Goal: Information Seeking & Learning: Learn about a topic

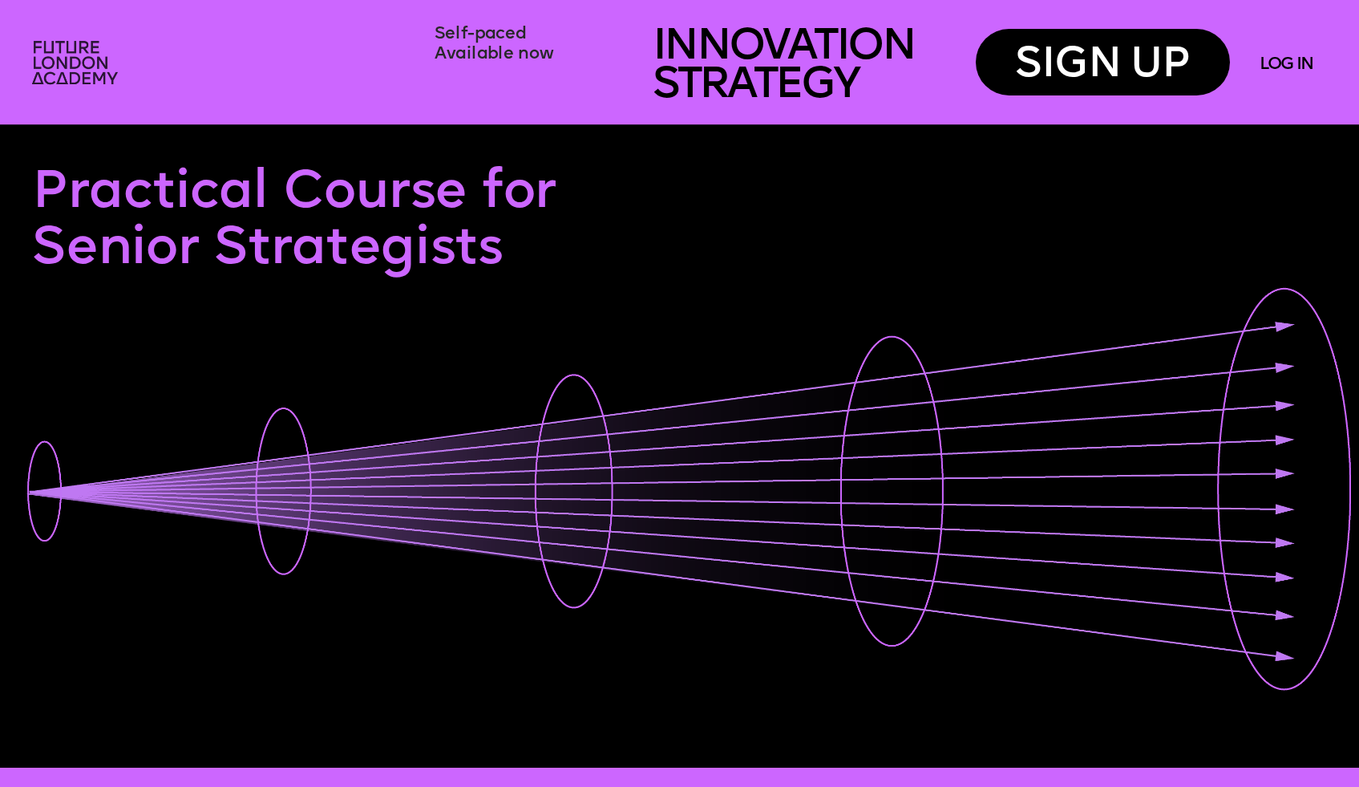
click at [63, 82] on img at bounding box center [77, 64] width 105 height 63
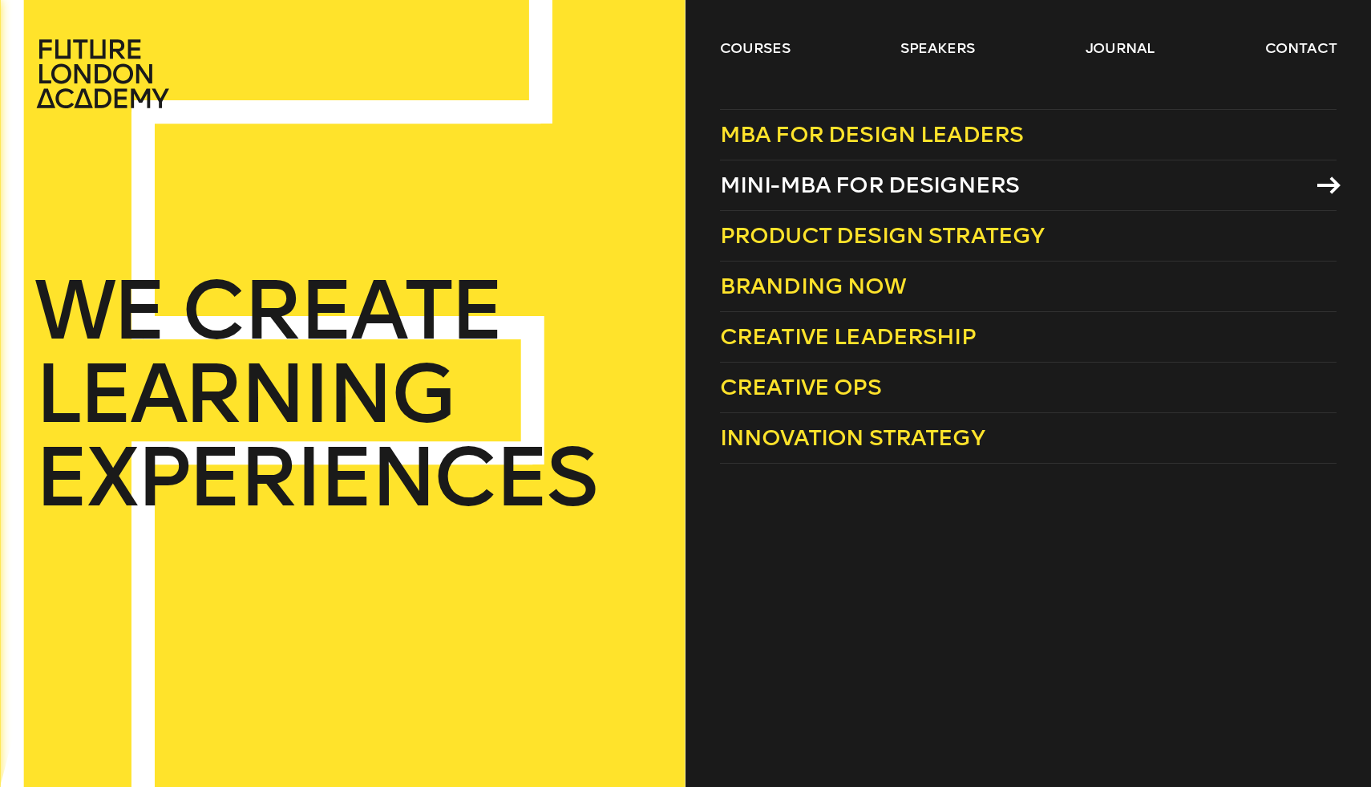
click at [880, 199] on link "Mini-MBA for Designers" at bounding box center [1028, 185] width 617 height 51
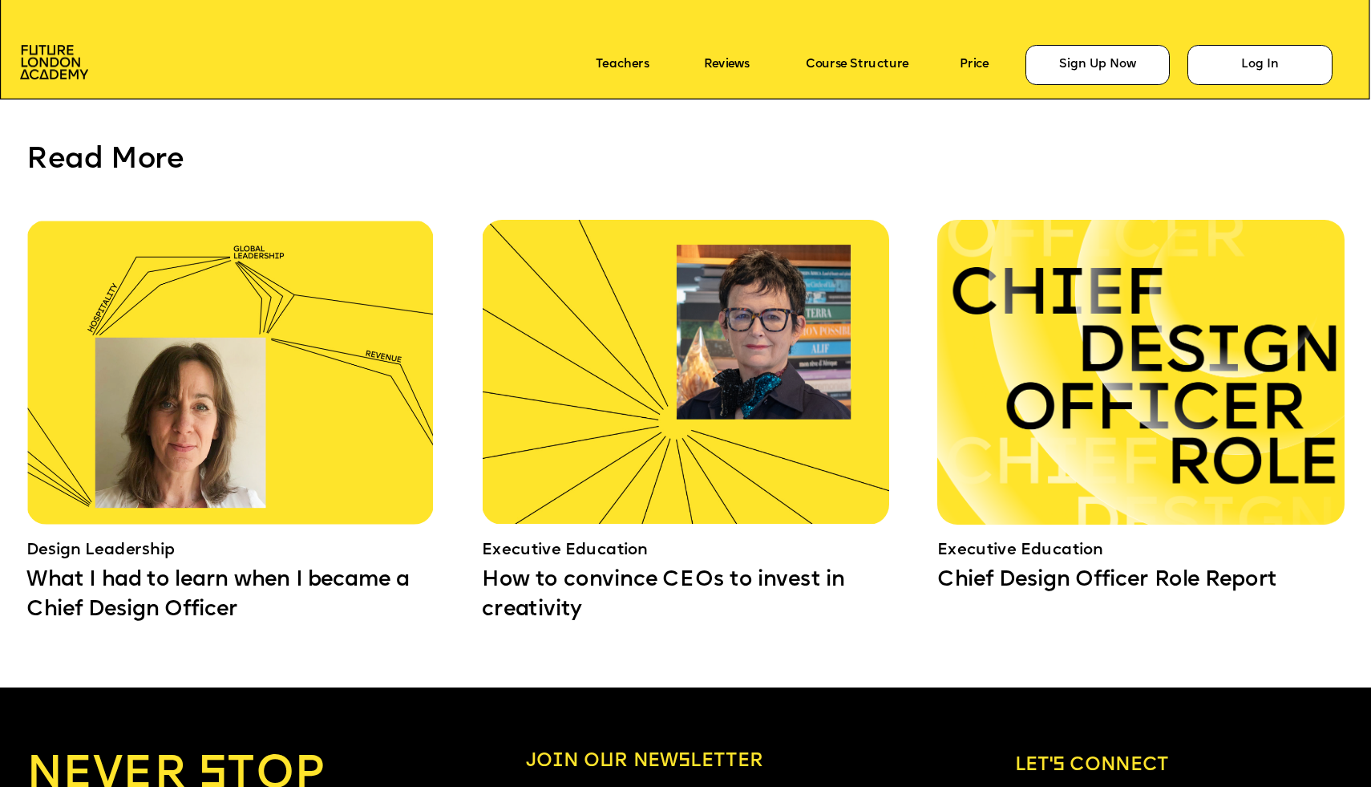
scroll to position [12611, 0]
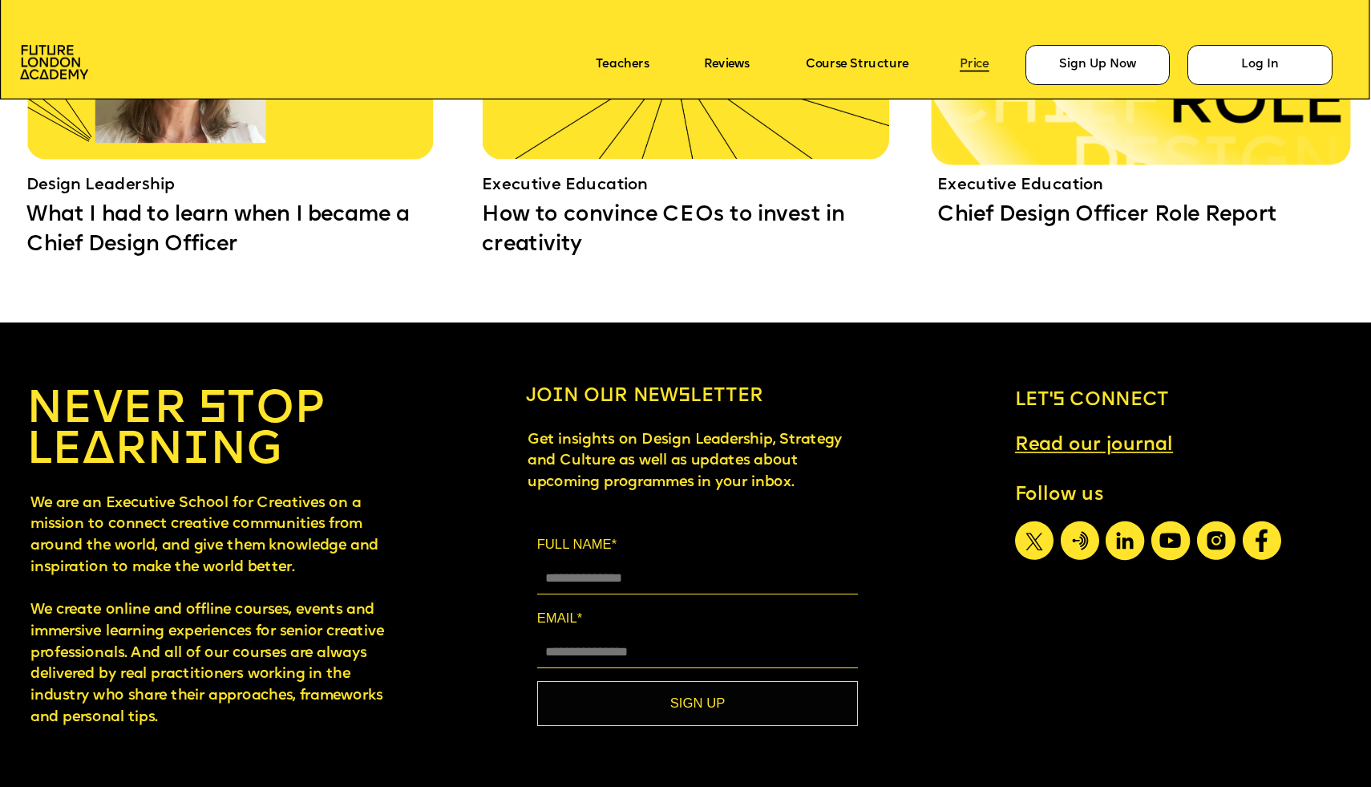
click at [981, 67] on link "Price" at bounding box center [975, 66] width 30 height 14
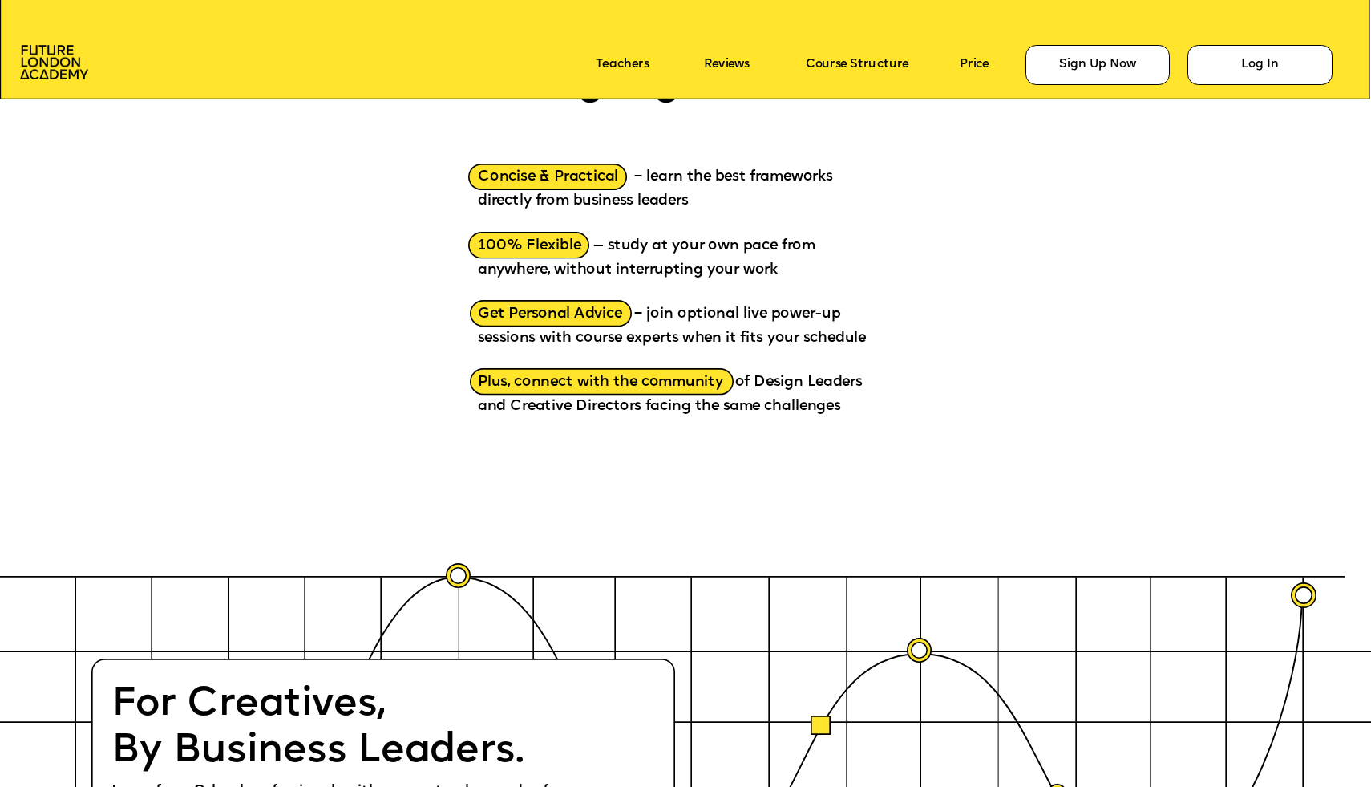
scroll to position [0, 0]
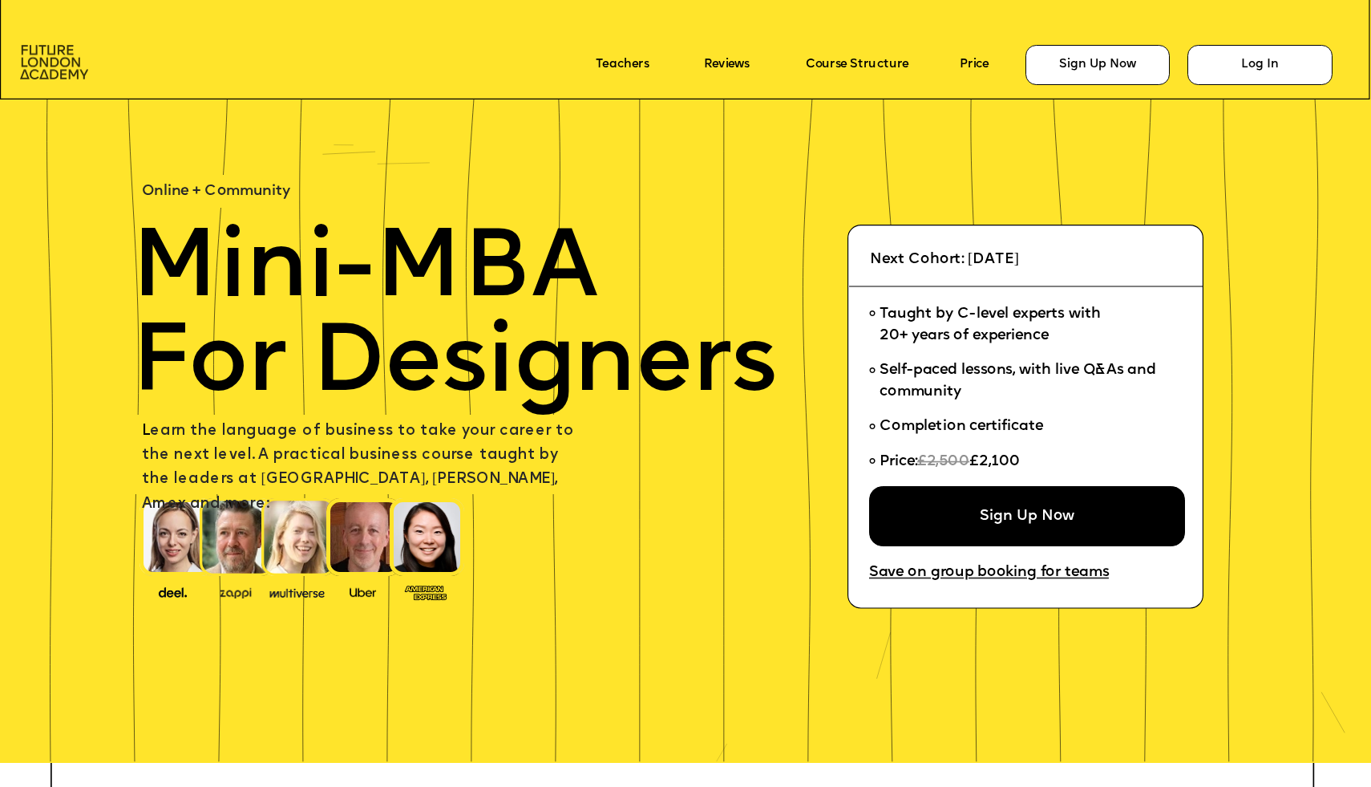
click at [71, 70] on img at bounding box center [54, 62] width 68 height 34
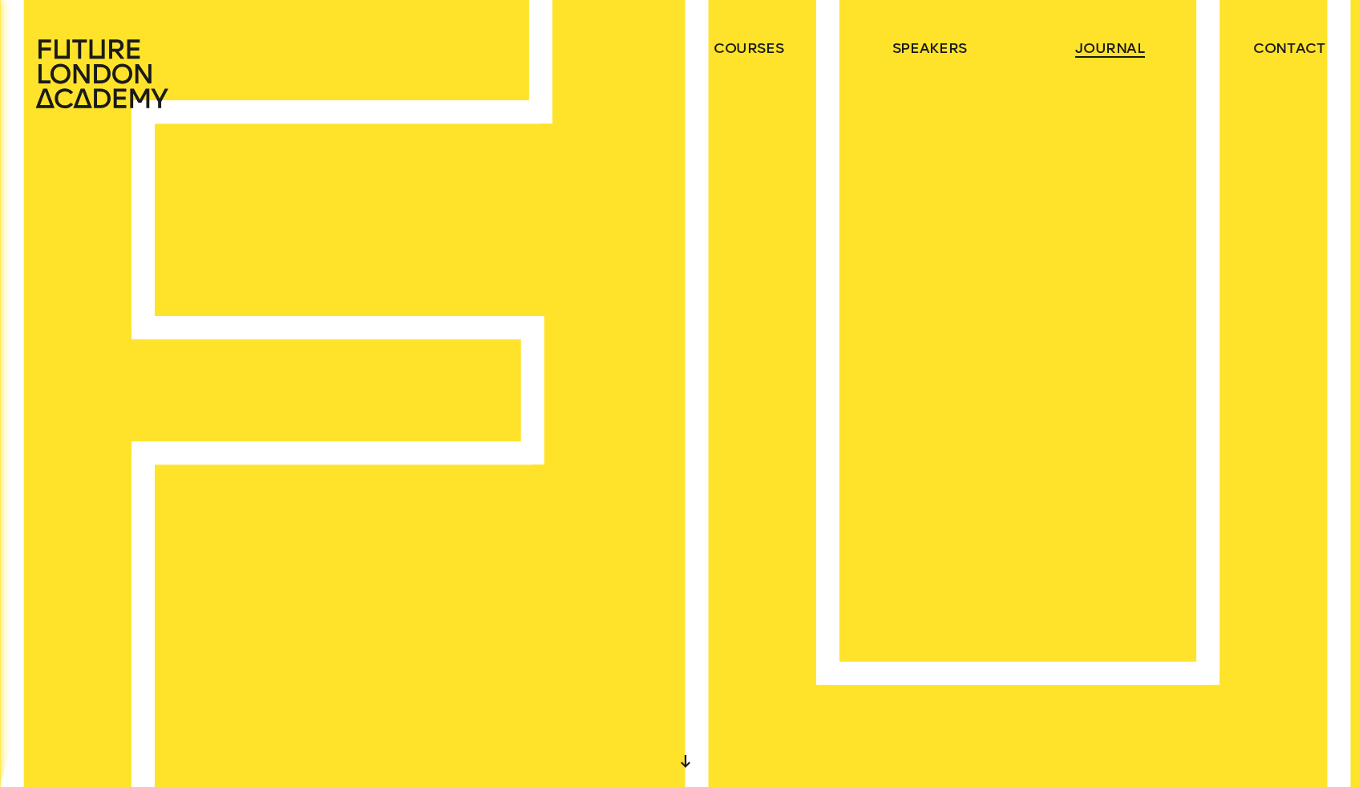
click at [1087, 55] on link "journal" at bounding box center [1110, 47] width 70 height 19
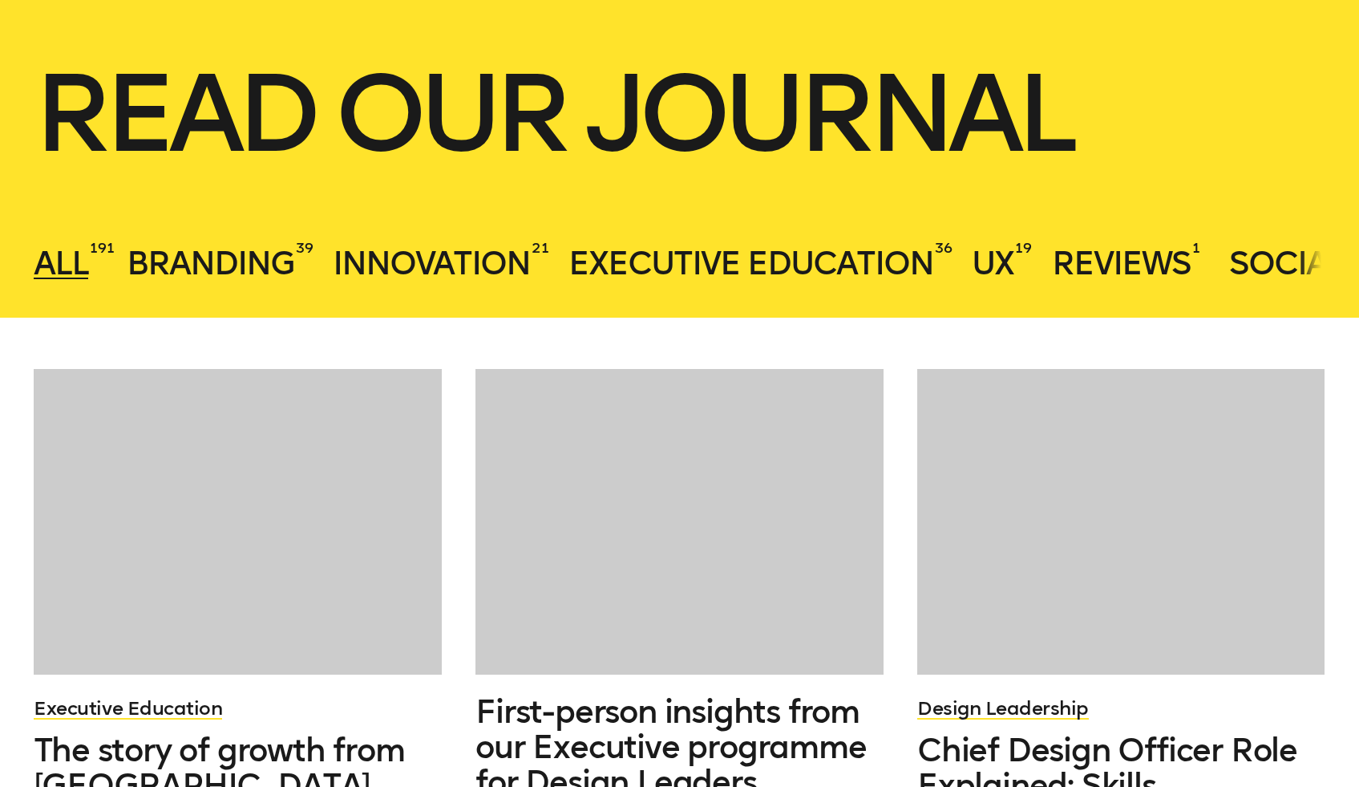
scroll to position [455, 0]
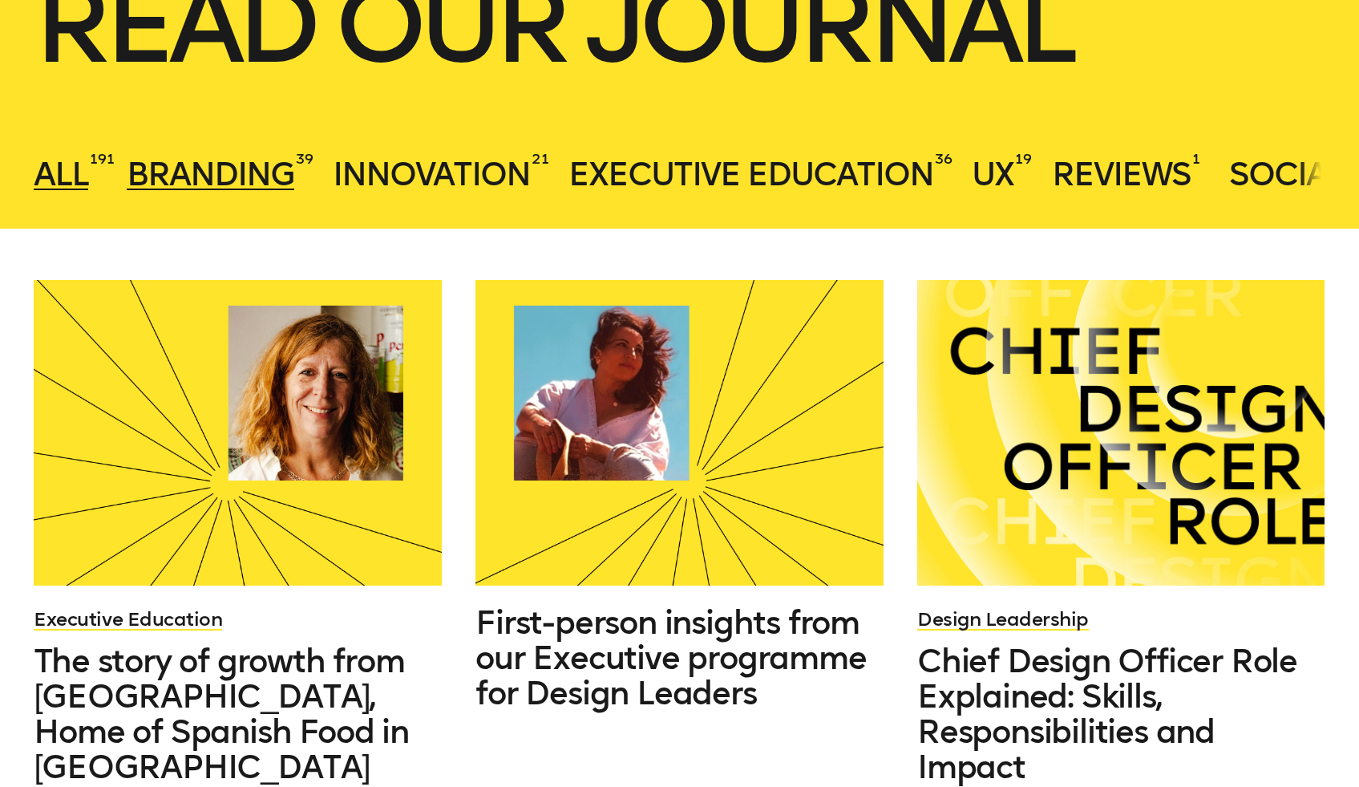
click at [249, 156] on span "Branding" at bounding box center [211, 174] width 168 height 38
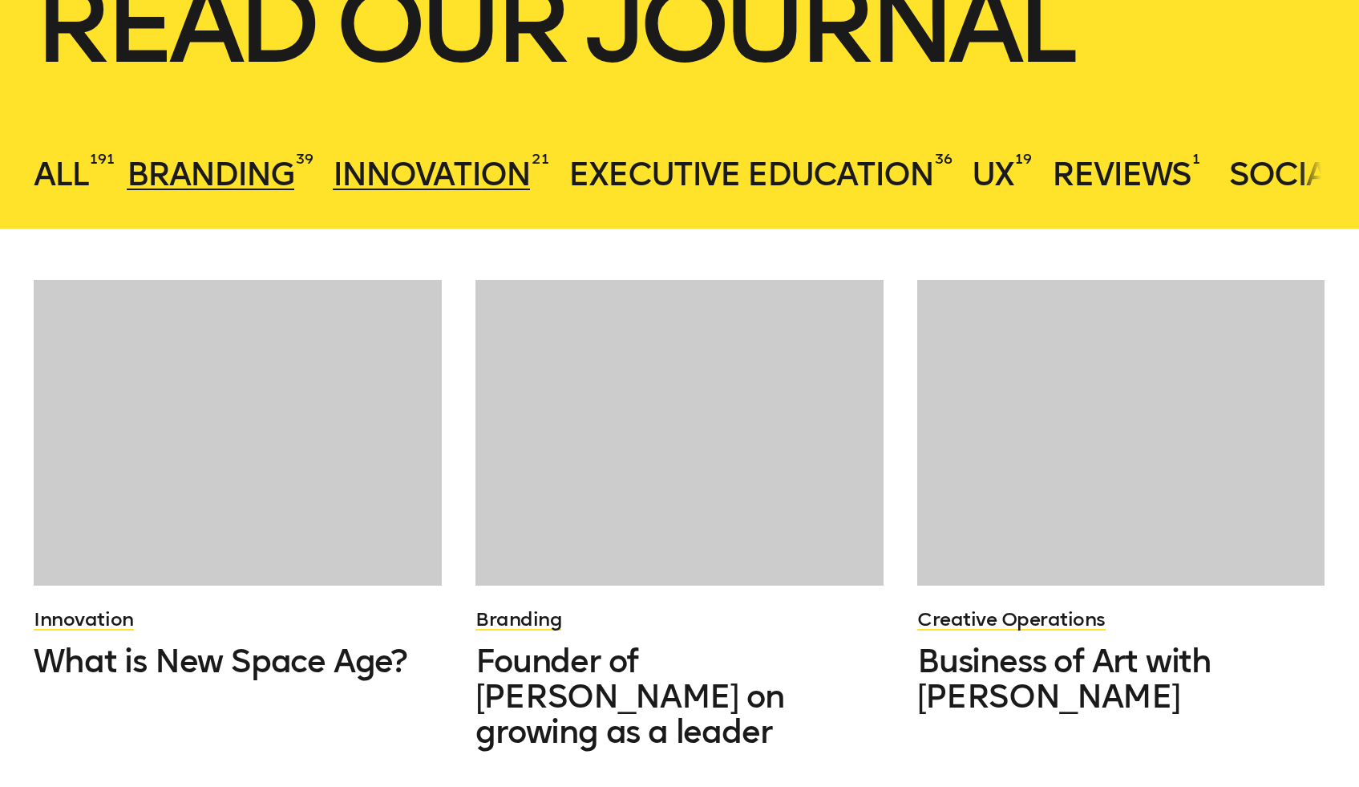
click at [447, 180] on span "Innovation" at bounding box center [431, 174] width 197 height 38
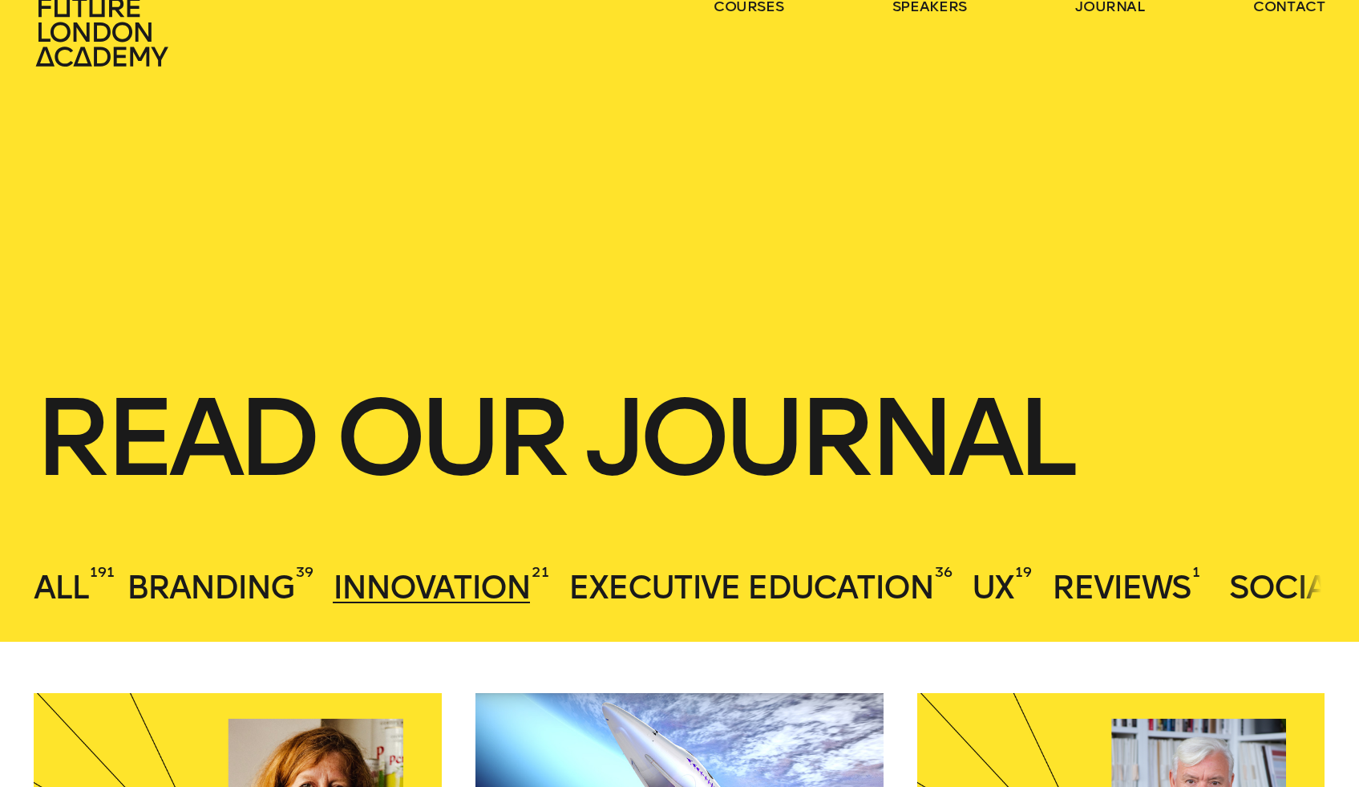
scroll to position [0, 0]
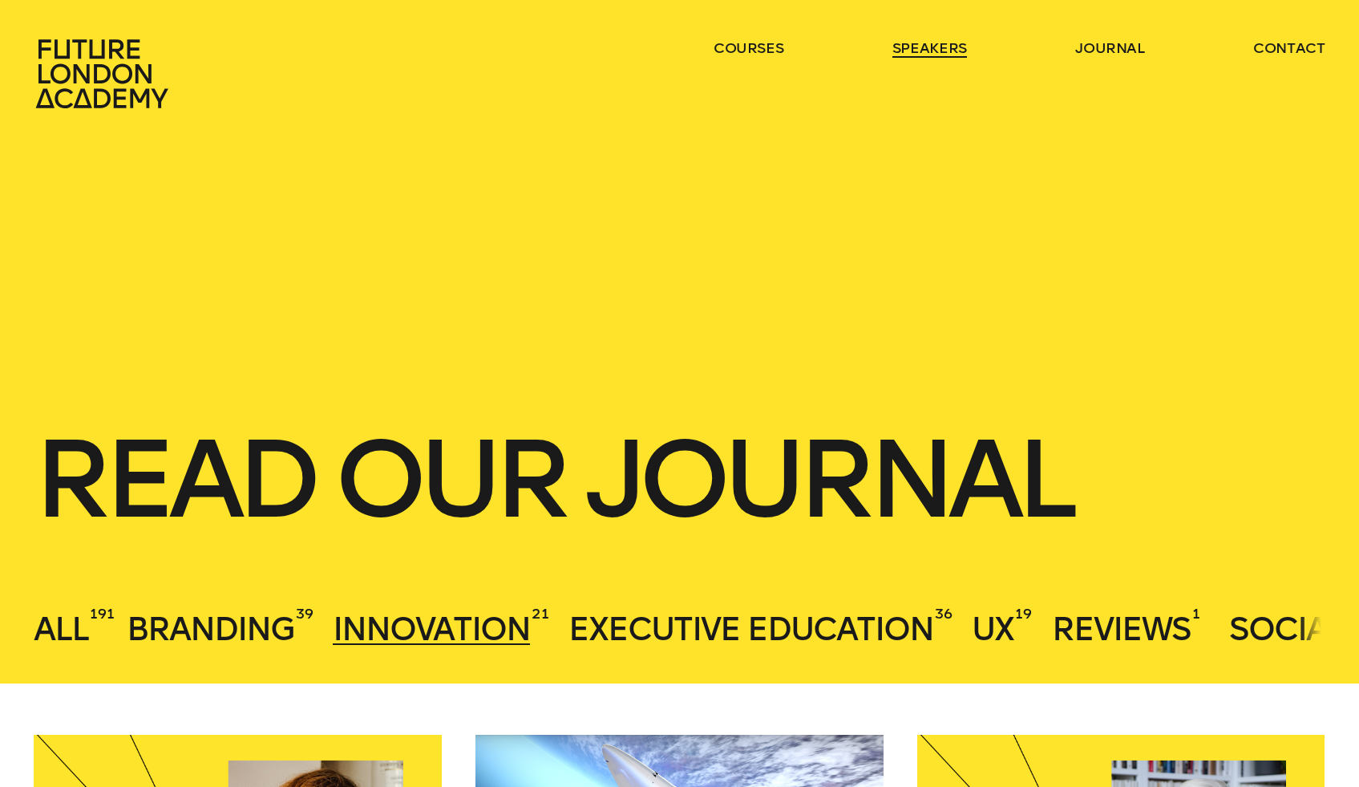
click at [947, 51] on link "speakers" at bounding box center [929, 47] width 75 height 19
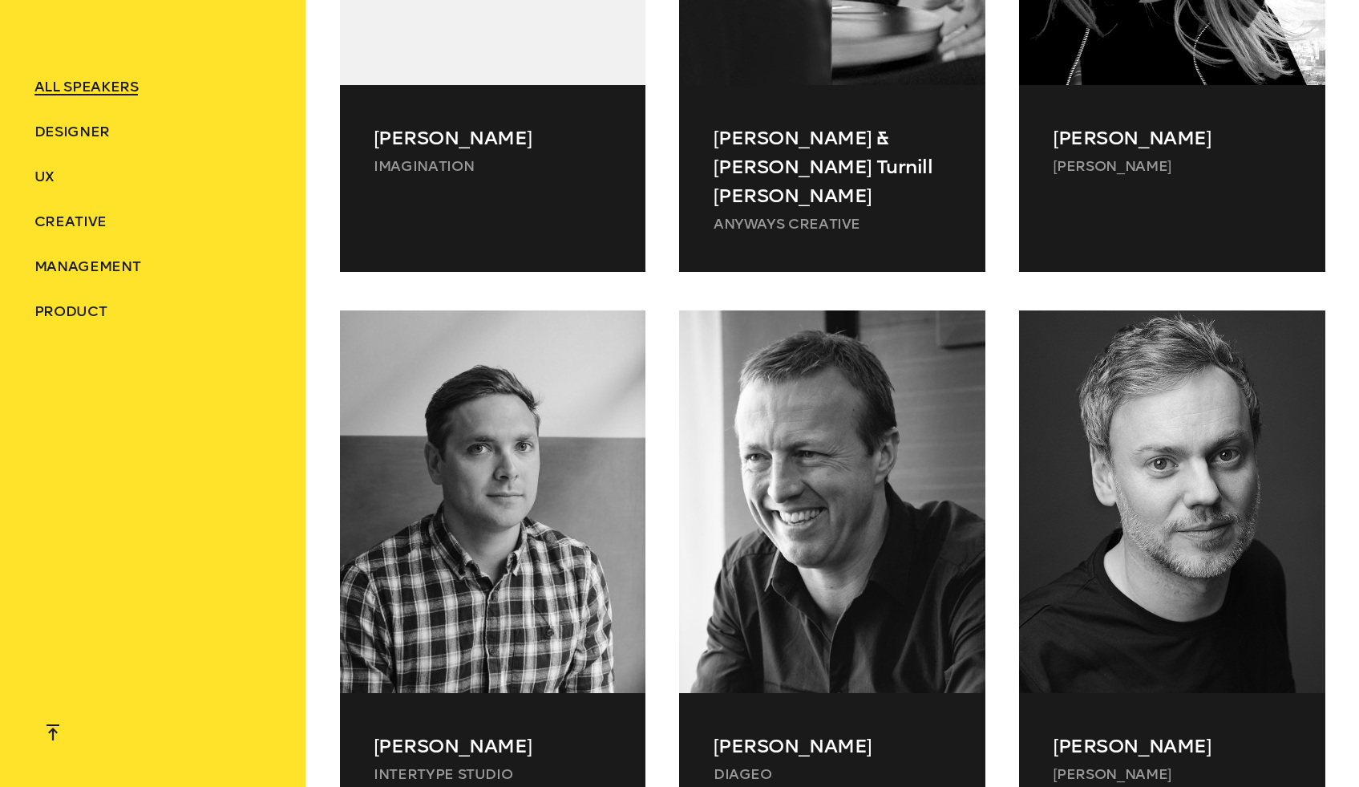
scroll to position [12292, 0]
